Goal: Navigation & Orientation: Understand site structure

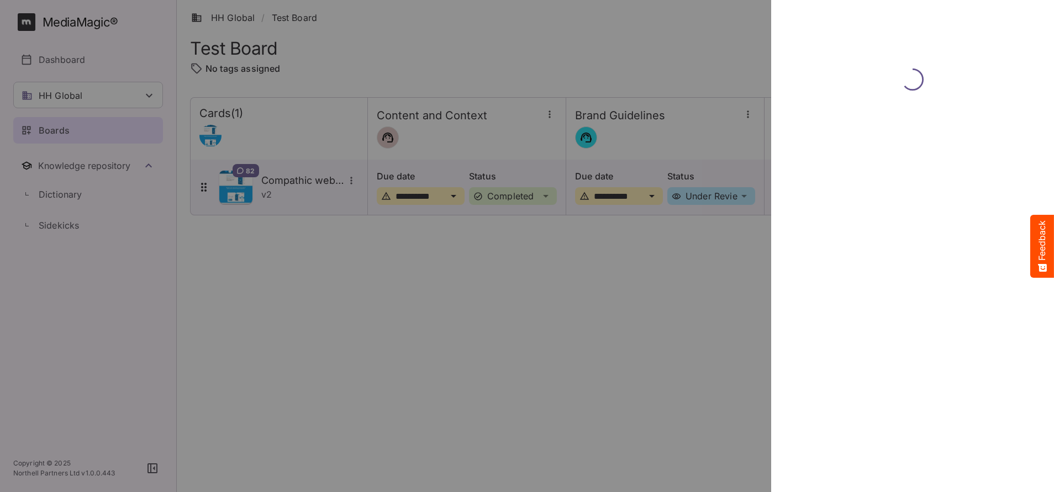
click at [433, 29] on div at bounding box center [527, 246] width 1054 height 492
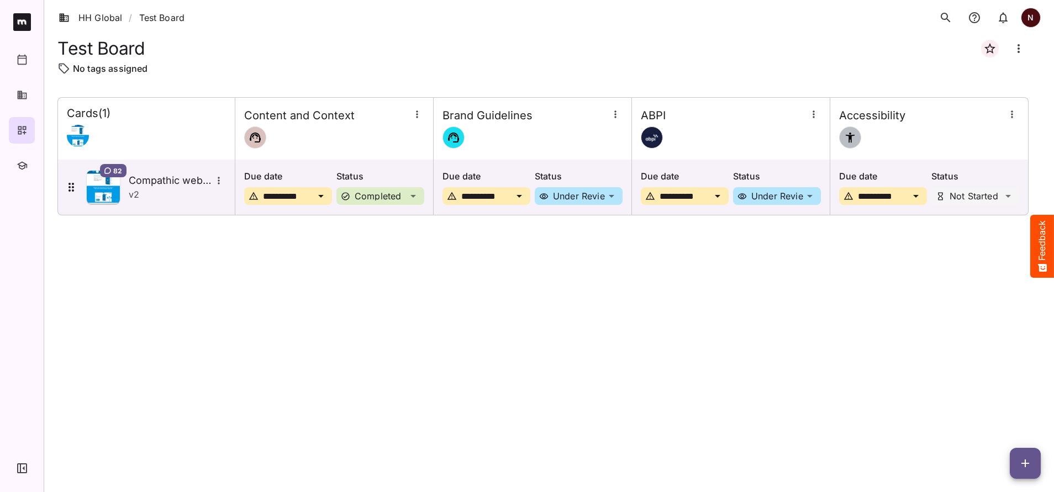
click at [23, 28] on rect at bounding box center [22, 22] width 18 height 18
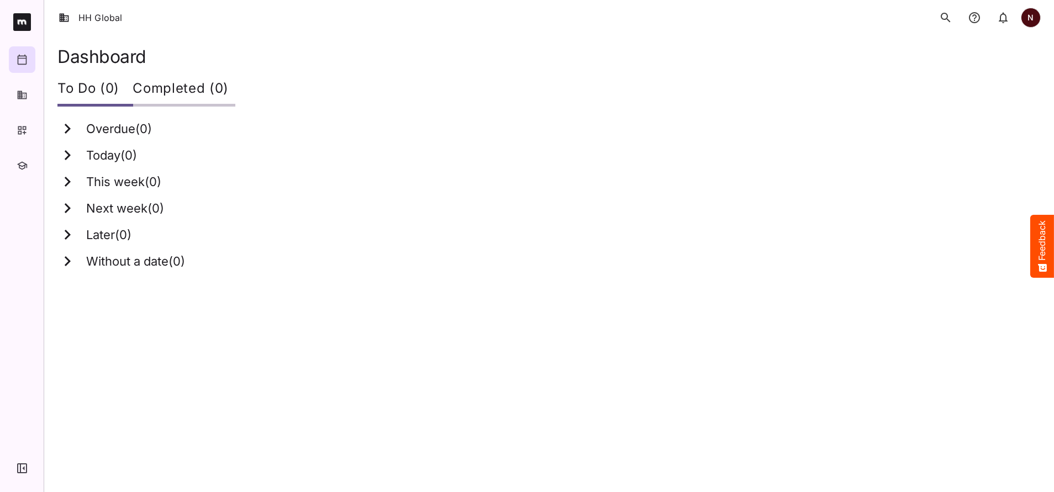
click at [19, 468] on icon "button" at bounding box center [22, 469] width 10 height 10
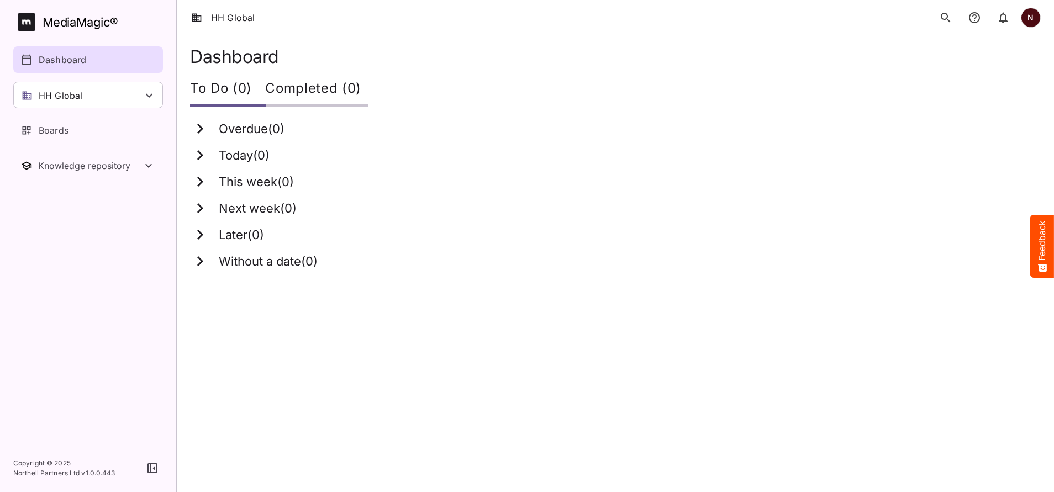
click at [70, 57] on p "Dashboard" at bounding box center [63, 59] width 48 height 13
click at [149, 93] on icon at bounding box center [149, 95] width 13 height 13
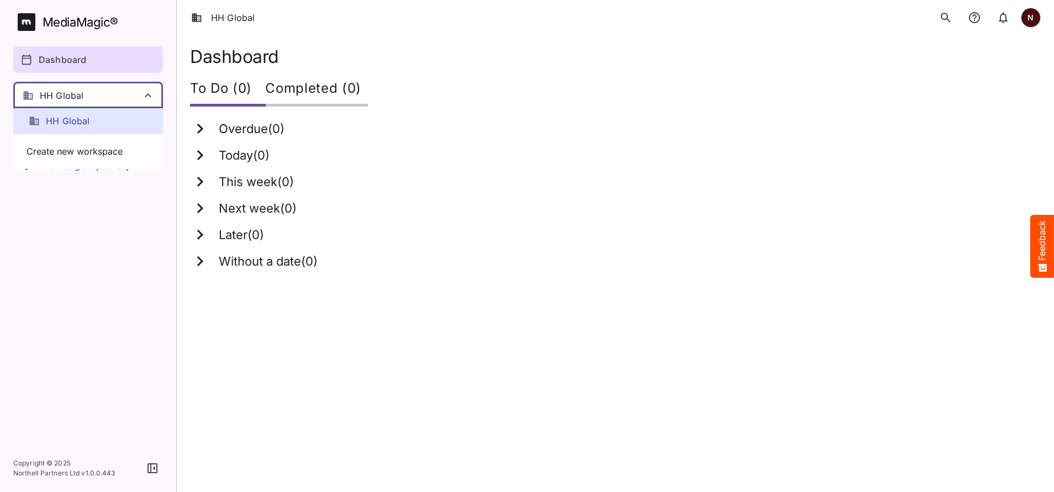
click at [136, 339] on div at bounding box center [527, 246] width 1054 height 492
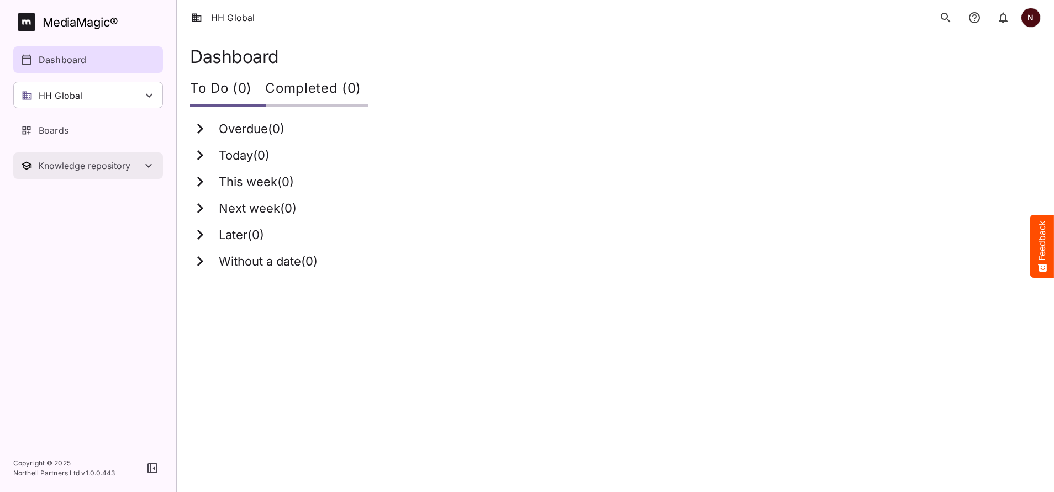
click at [152, 167] on icon "Toggle Knowledge repository" at bounding box center [148, 165] width 13 height 13
click at [152, 167] on icon "Toggle Knowledge repository" at bounding box center [148, 166] width 7 height 4
